Goal: Transaction & Acquisition: Subscribe to service/newsletter

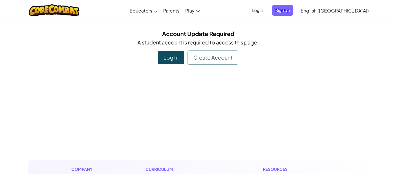
click at [176, 59] on div "Log In" at bounding box center [171, 57] width 26 height 13
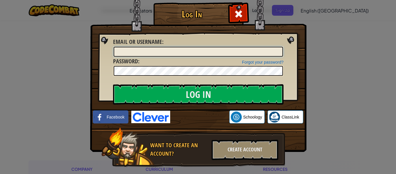
click at [224, 52] on input "Email or Username :" at bounding box center [198, 52] width 169 height 10
type input "apollo"
type input "Apollo name type"
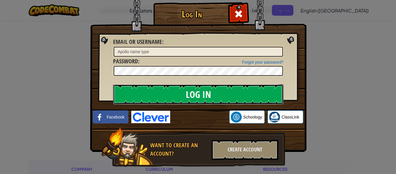
click at [172, 95] on input "Log In" at bounding box center [198, 94] width 170 height 20
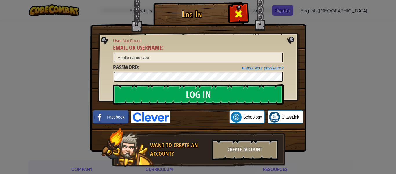
click at [237, 12] on span at bounding box center [238, 13] width 9 height 9
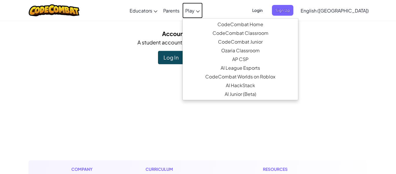
click at [195, 10] on span "Play" at bounding box center [189, 11] width 9 height 6
